Goal: Task Accomplishment & Management: Manage account settings

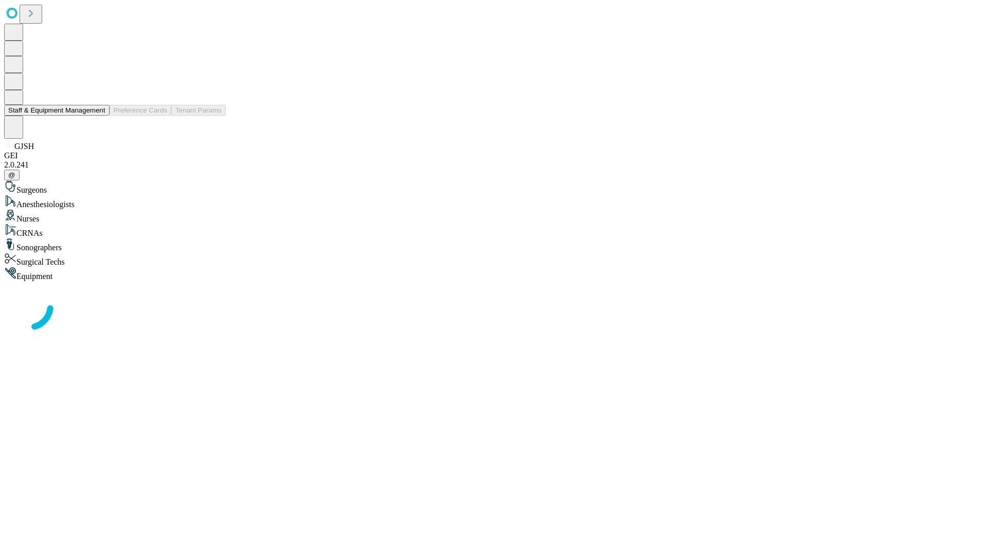
click at [98, 116] on button "Staff & Equipment Management" at bounding box center [56, 110] width 105 height 11
